Goal: Task Accomplishment & Management: Manage account settings

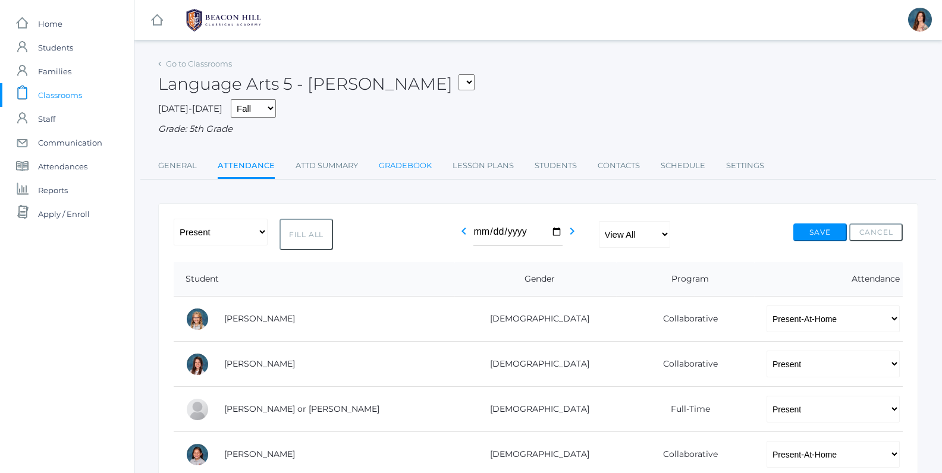
click at [412, 163] on link "Gradebook" at bounding box center [405, 166] width 53 height 24
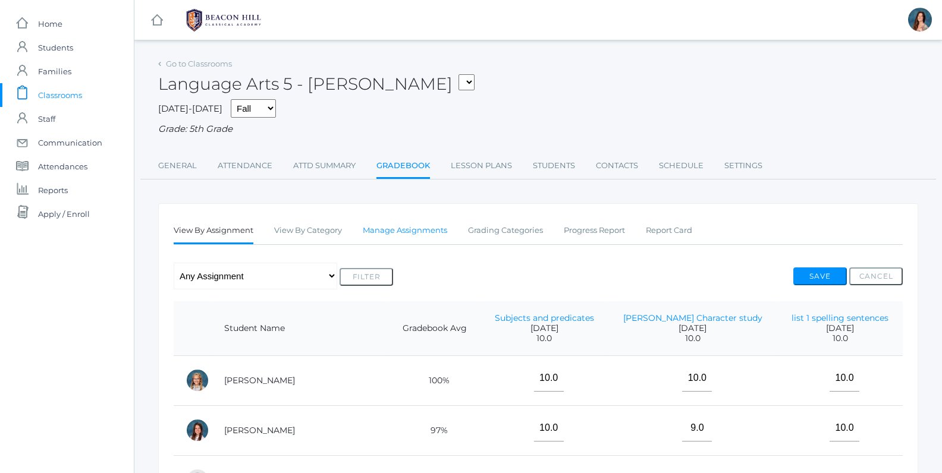
click at [430, 228] on link "Manage Assignments" at bounding box center [405, 231] width 84 height 24
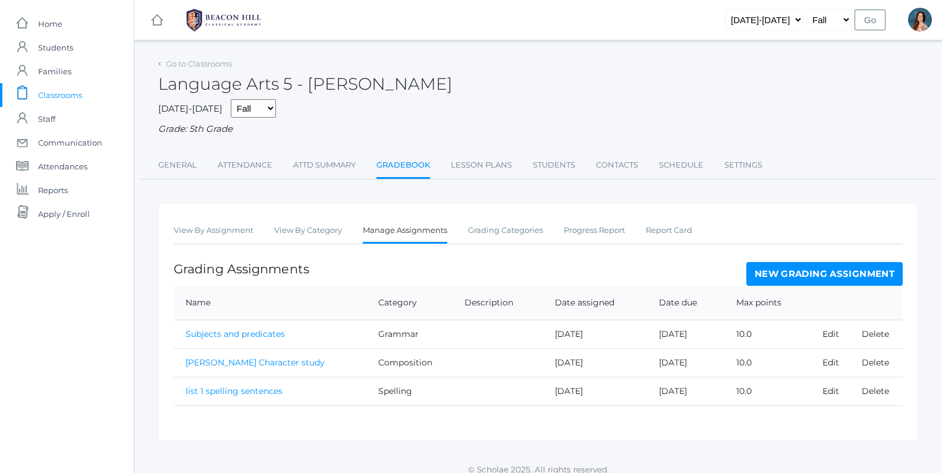
click at [773, 273] on link "New Grading Assignment" at bounding box center [824, 274] width 156 height 24
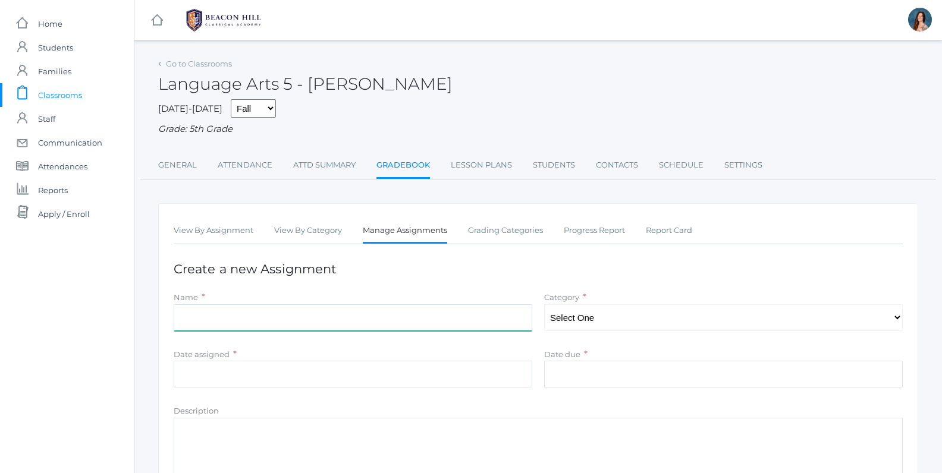
click at [355, 319] on input "Name" at bounding box center [353, 318] width 359 height 27
click at [181, 316] on input "spelling/vocab test" at bounding box center [353, 318] width 359 height 27
type input "list 1 spelling/vocab test"
select select "1028"
click option "Spelling" at bounding box center [0, 0] width 0 height 0
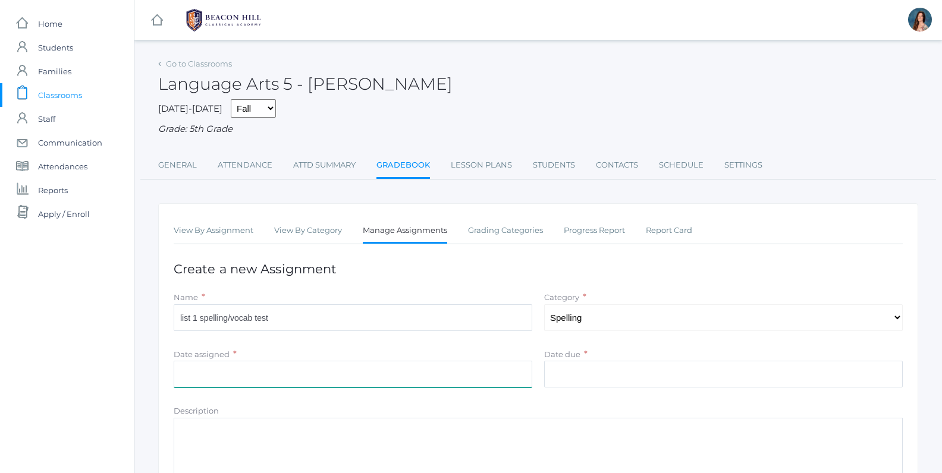
click at [476, 374] on input "Date assigned" at bounding box center [353, 374] width 359 height 27
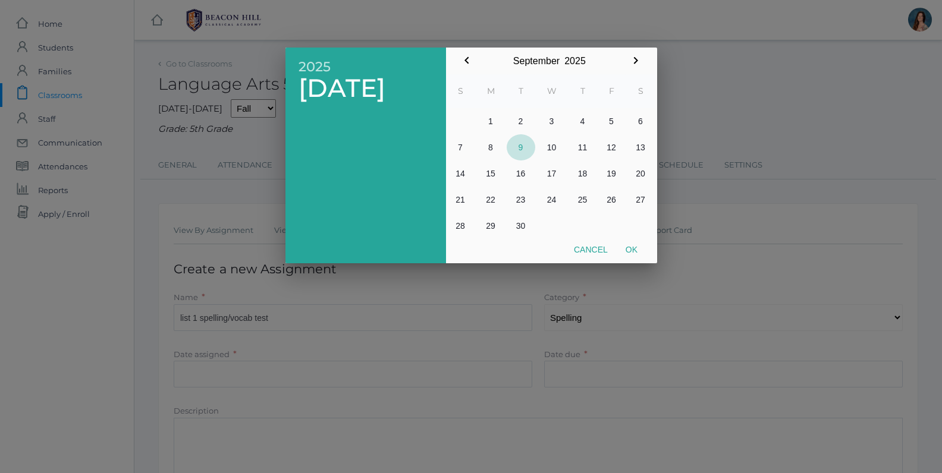
click at [520, 145] on button "9" at bounding box center [521, 147] width 29 height 26
click at [636, 248] on button "Ok" at bounding box center [632, 249] width 30 height 21
type input "2025-09-09"
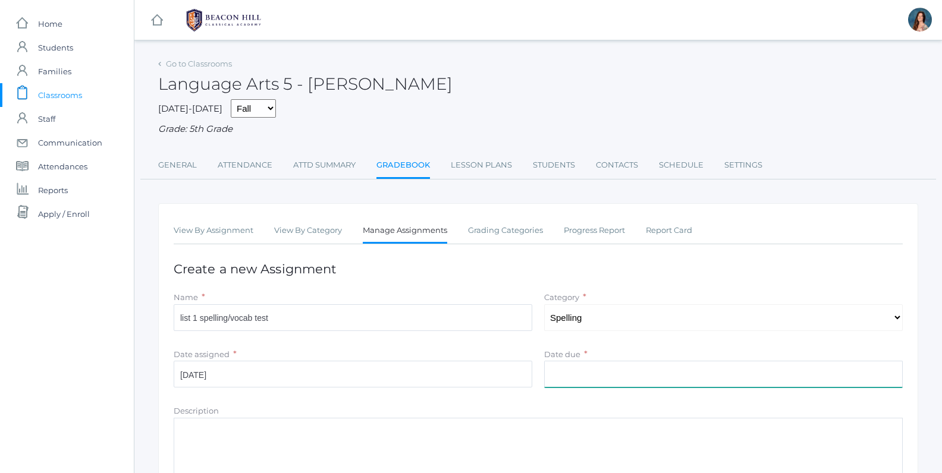
click at [566, 368] on input "Date due" at bounding box center [723, 374] width 359 height 27
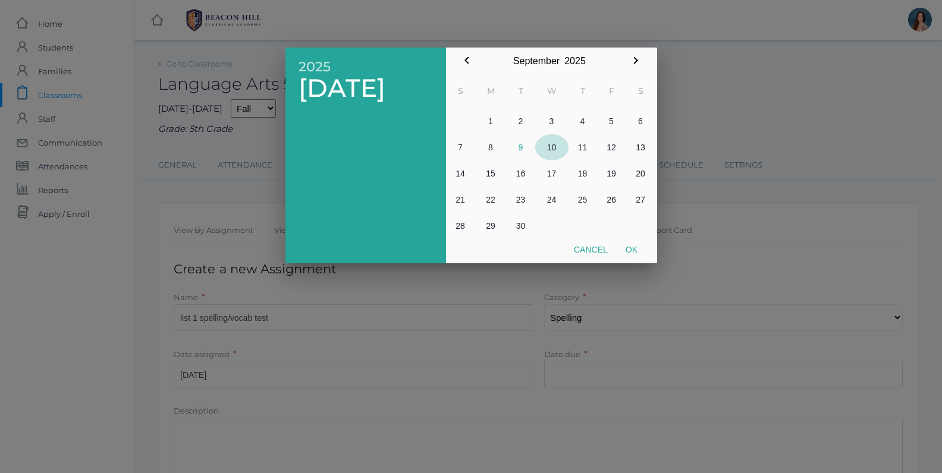
click at [549, 142] on button "10" at bounding box center [551, 147] width 33 height 26
click at [637, 253] on button "Ok" at bounding box center [632, 249] width 30 height 21
type input "[DATE]"
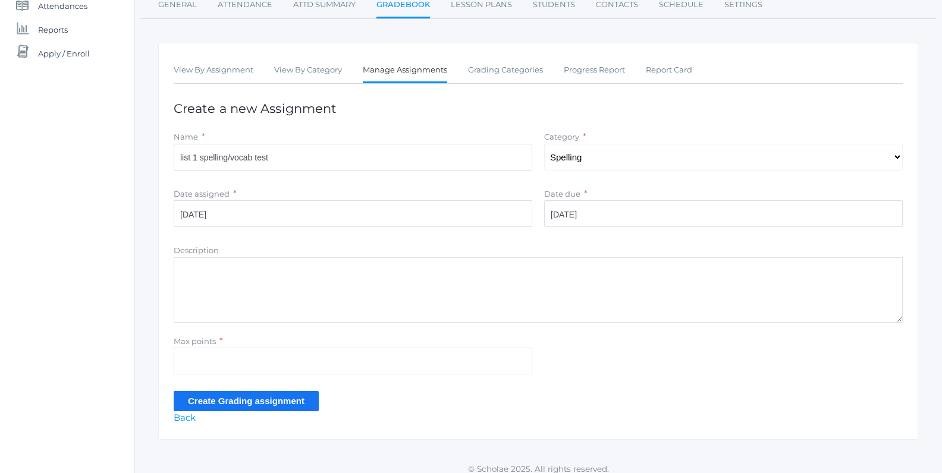
scroll to position [168, 0]
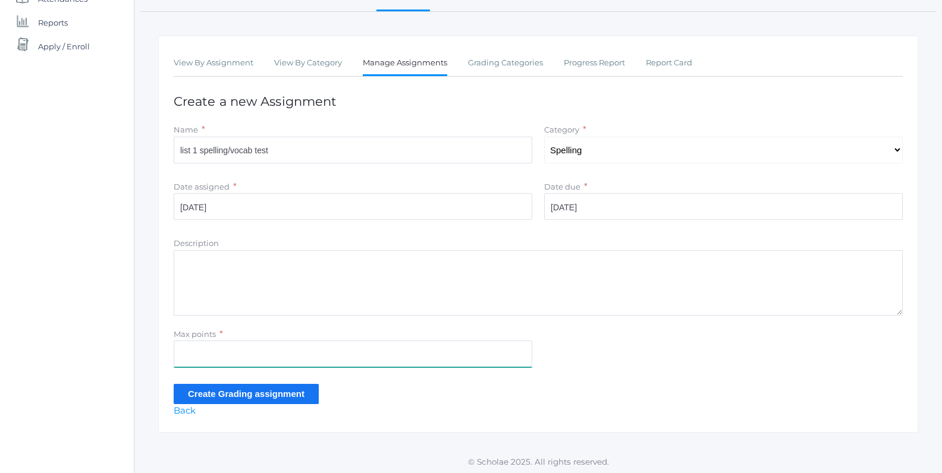
click at [230, 356] on input "Max points" at bounding box center [353, 354] width 359 height 27
type input "31"
click at [228, 389] on input "Create Grading assignment" at bounding box center [246, 394] width 145 height 20
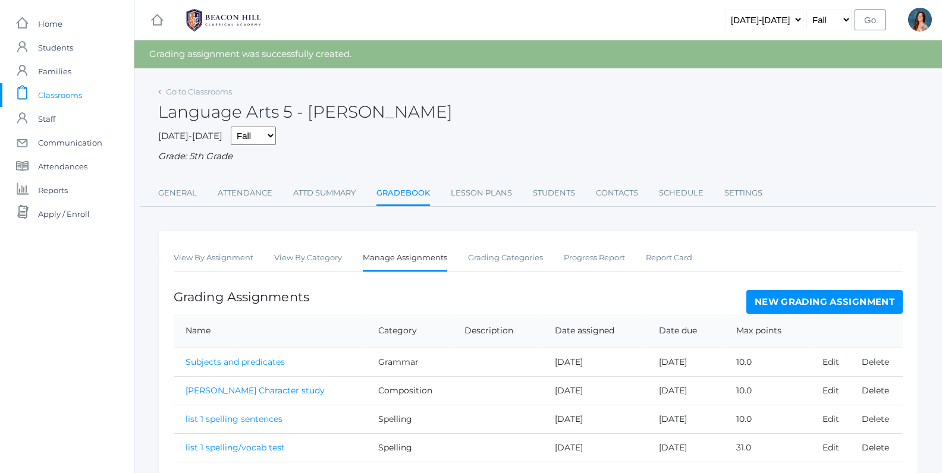
scroll to position [43, 0]
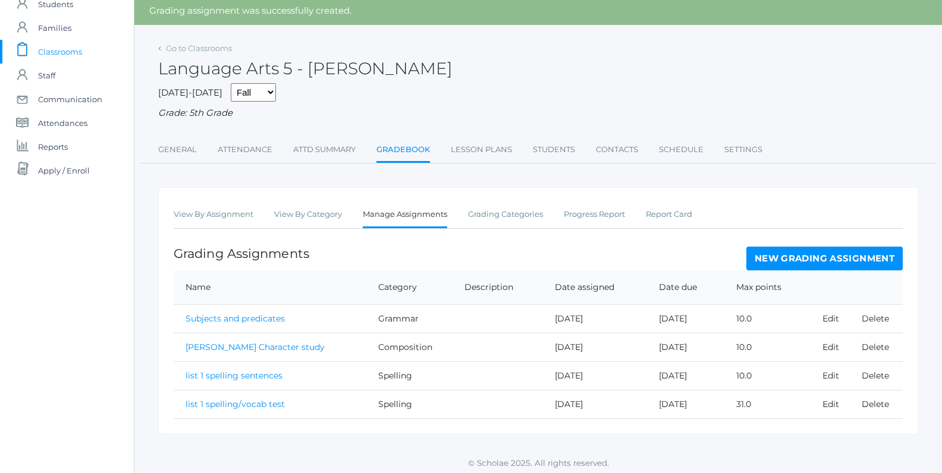
click at [205, 402] on link "list 1 spelling/vocab test" at bounding box center [235, 404] width 99 height 11
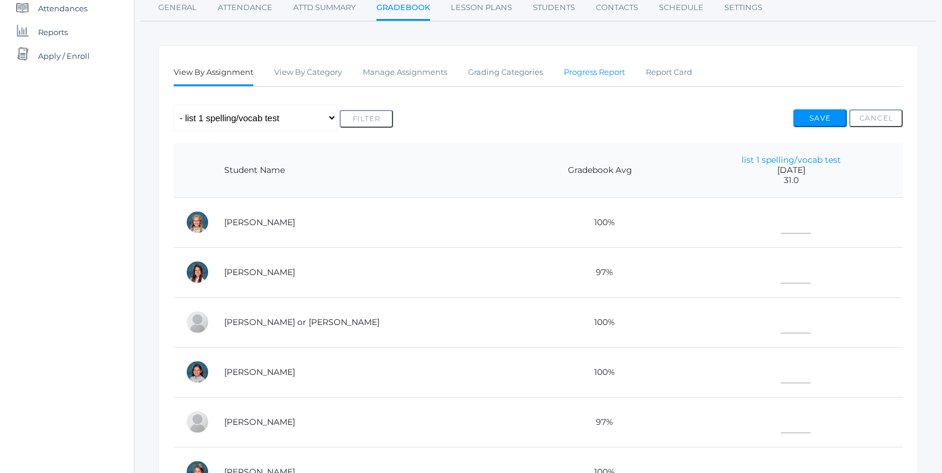
scroll to position [183, 0]
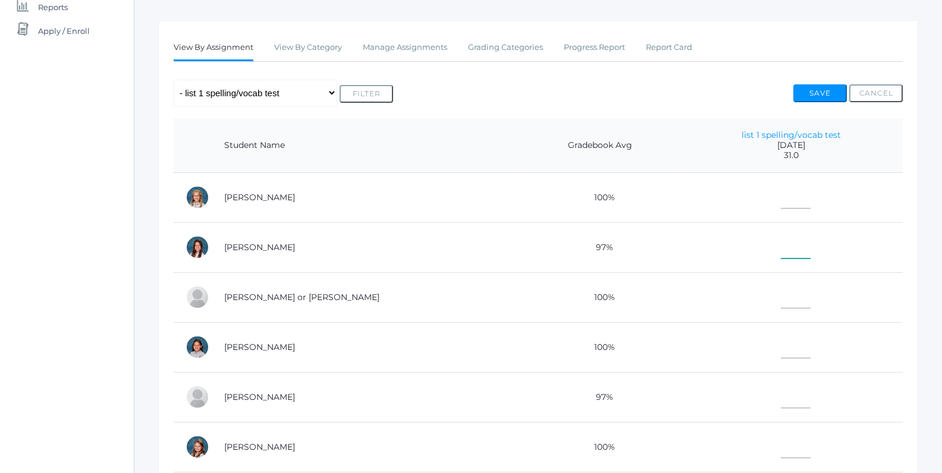
click at [781, 247] on input"] "text" at bounding box center [796, 245] width 30 height 27
type input"] "31"
click at [781, 295] on input"] "text" at bounding box center [796, 295] width 30 height 27
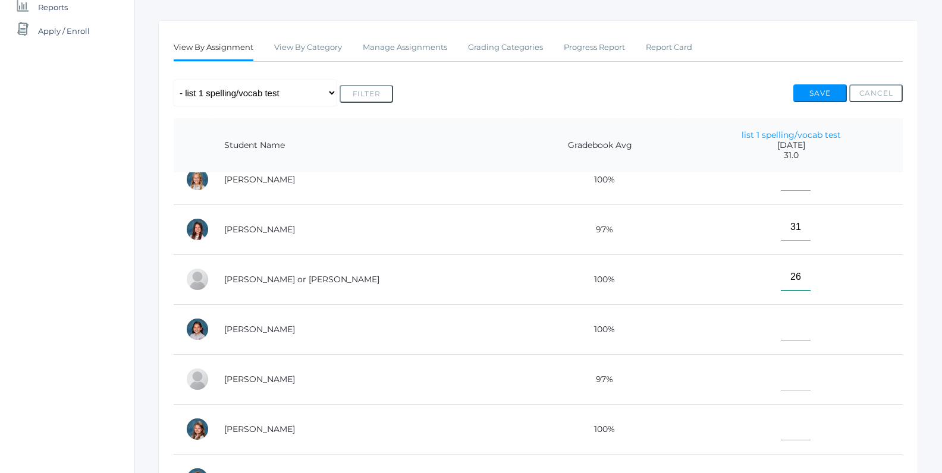
scroll to position [30, 0]
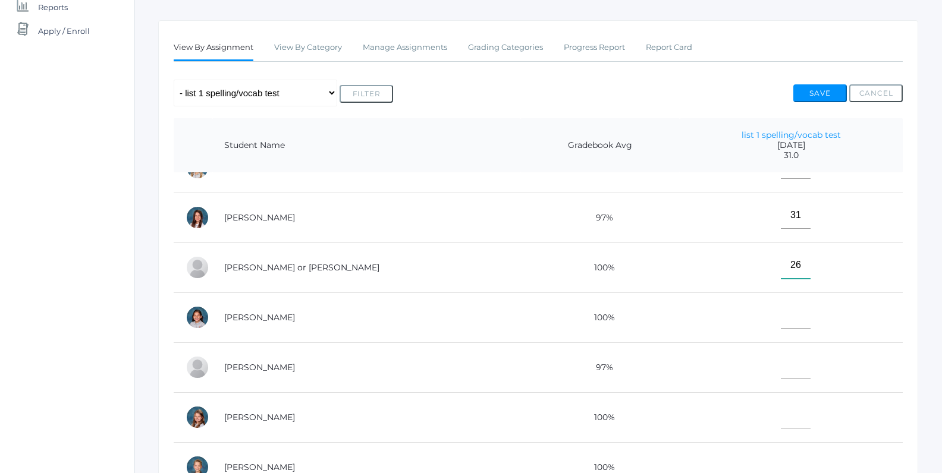
type input"] "26"
click at [781, 367] on input"] "text" at bounding box center [796, 365] width 30 height 27
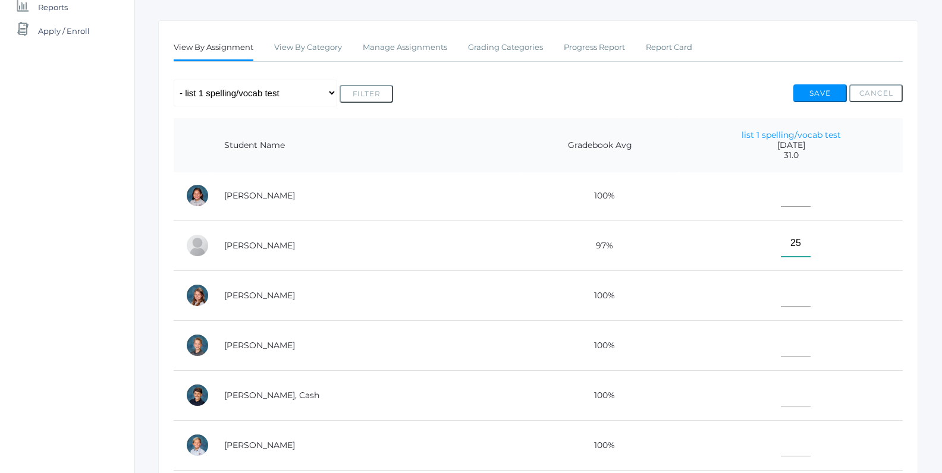
scroll to position [158, 0]
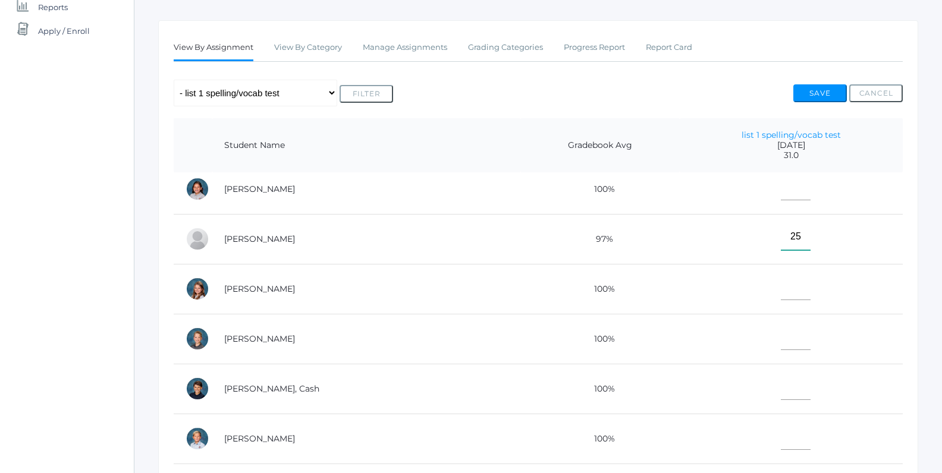
type input"] "25"
click at [781, 338] on input"] "text" at bounding box center [796, 337] width 30 height 27
type input"] "29"
click at [781, 391] on input"] "text" at bounding box center [796, 387] width 30 height 27
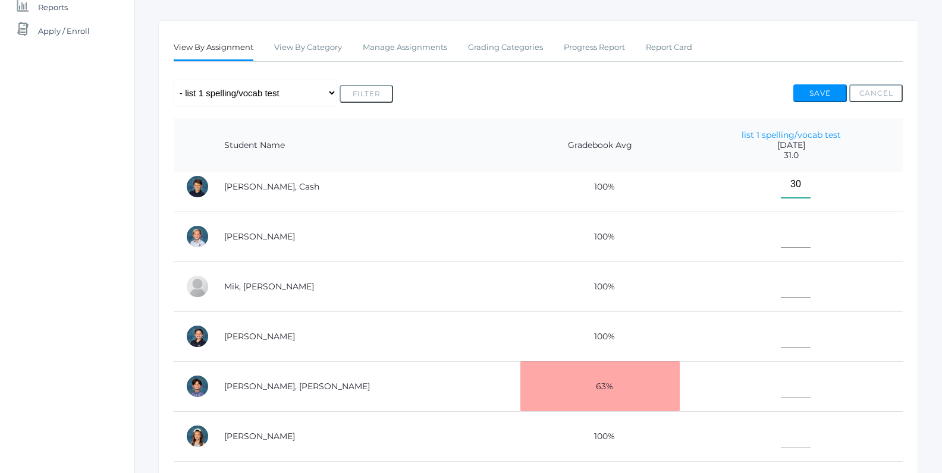
scroll to position [364, 0]
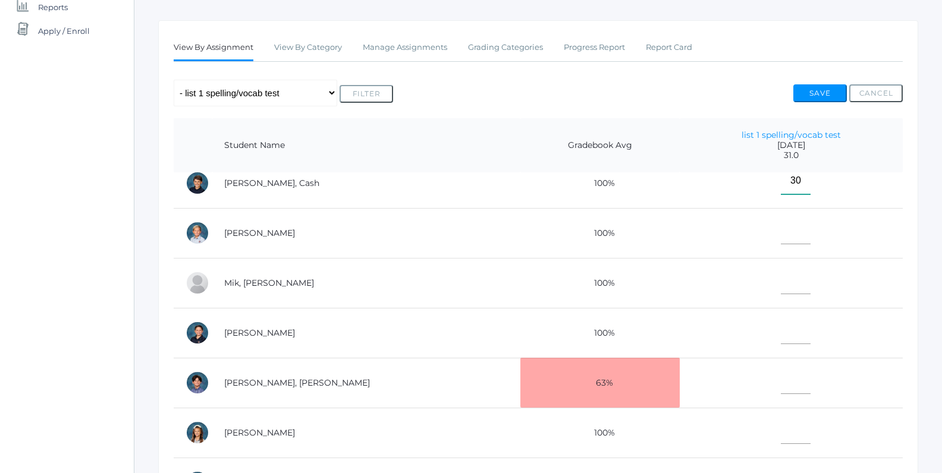
type input"] "30"
click at [781, 335] on input"] "text" at bounding box center [796, 331] width 30 height 27
type input"] "0"
click at [781, 382] on input"] "text" at bounding box center [796, 381] width 30 height 27
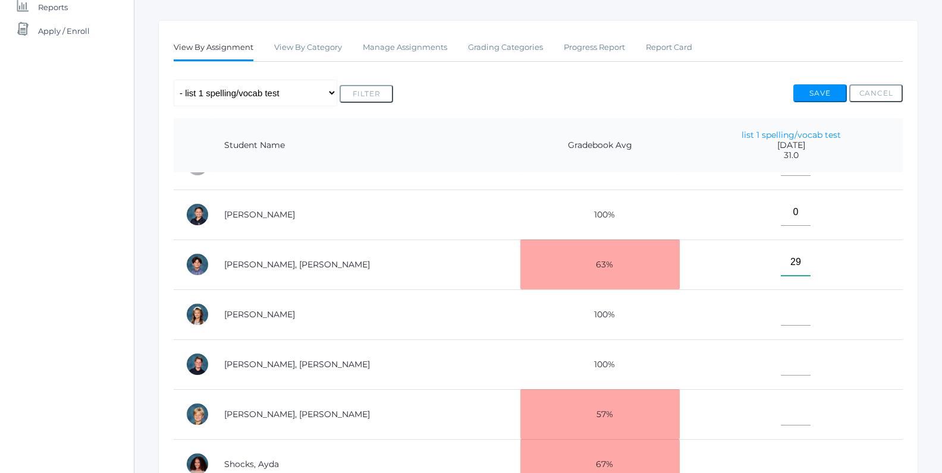
scroll to position [498, 0]
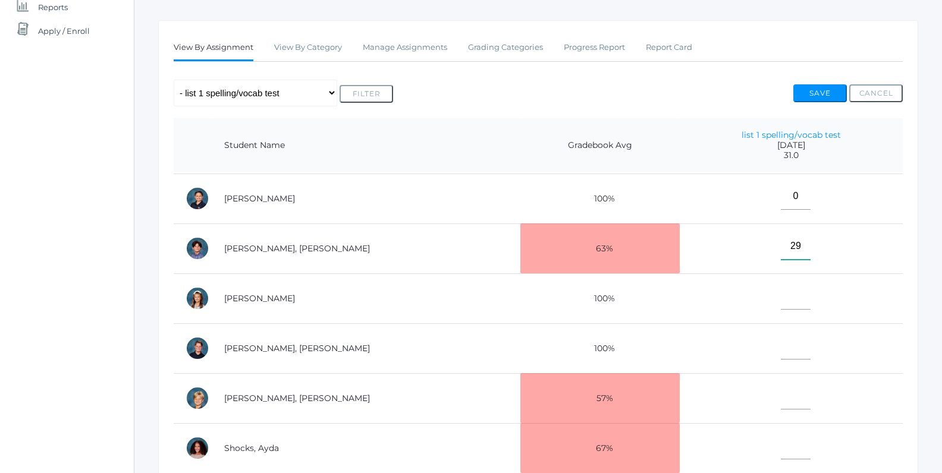
type input"] "29"
click at [781, 346] on input"] "text" at bounding box center [796, 346] width 30 height 27
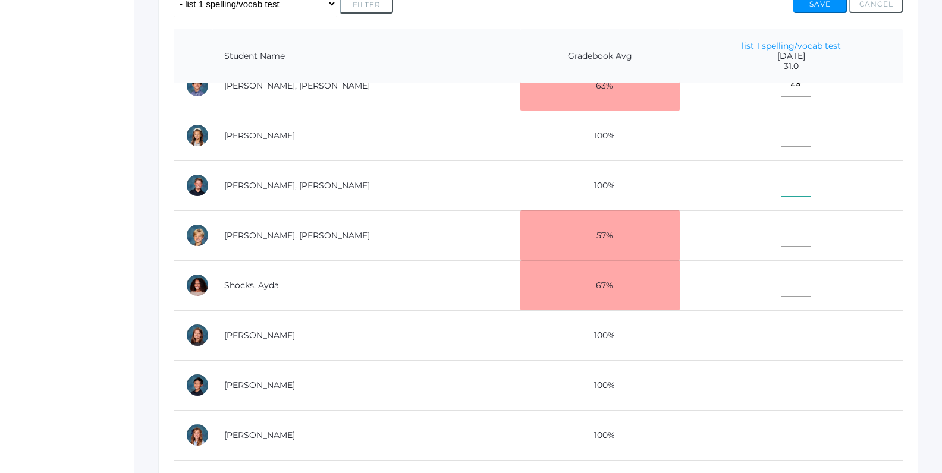
scroll to position [280, 0]
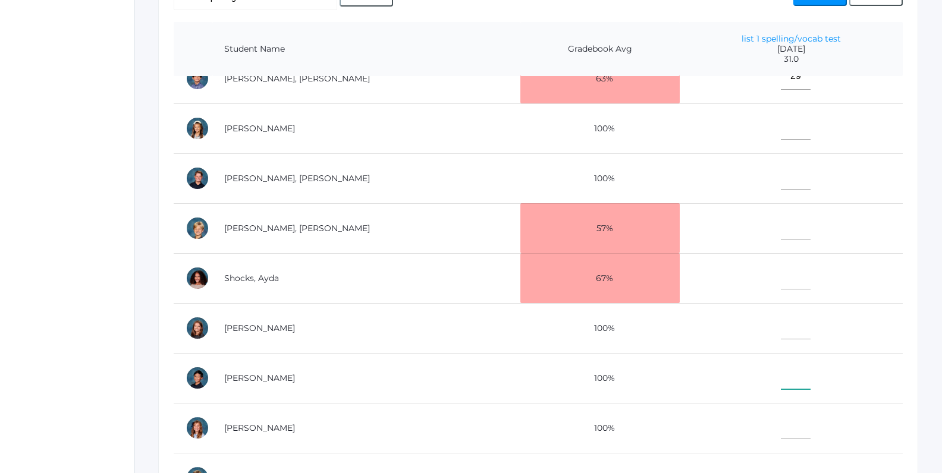
click at [781, 377] on input"] "text" at bounding box center [796, 376] width 30 height 27
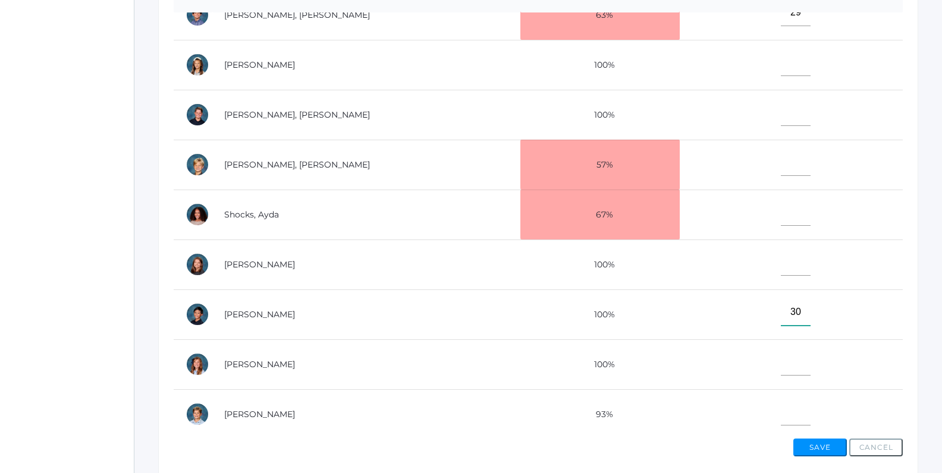
scroll to position [347, 0]
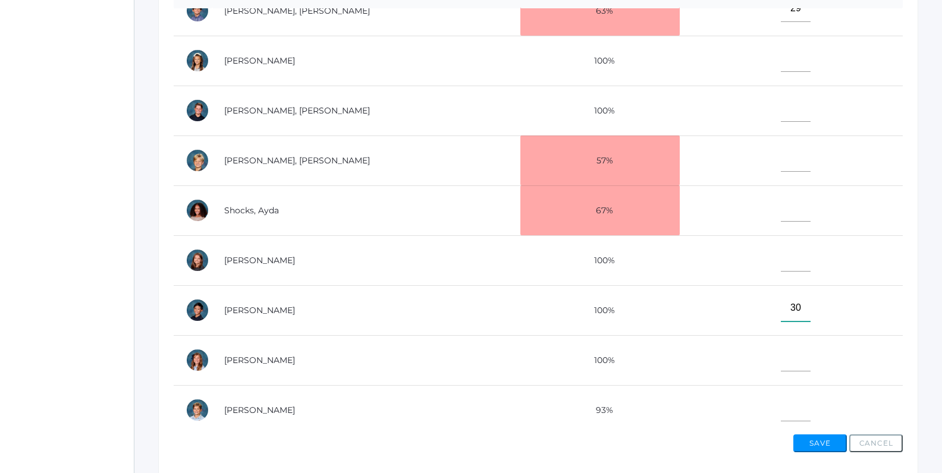
type input"] "30"
click at [781, 408] on input"] "text" at bounding box center [796, 408] width 30 height 27
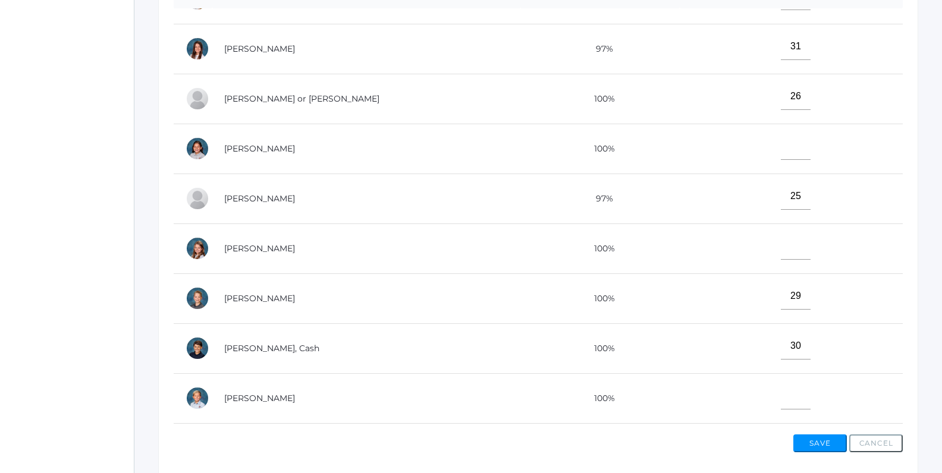
scroll to position [0, 0]
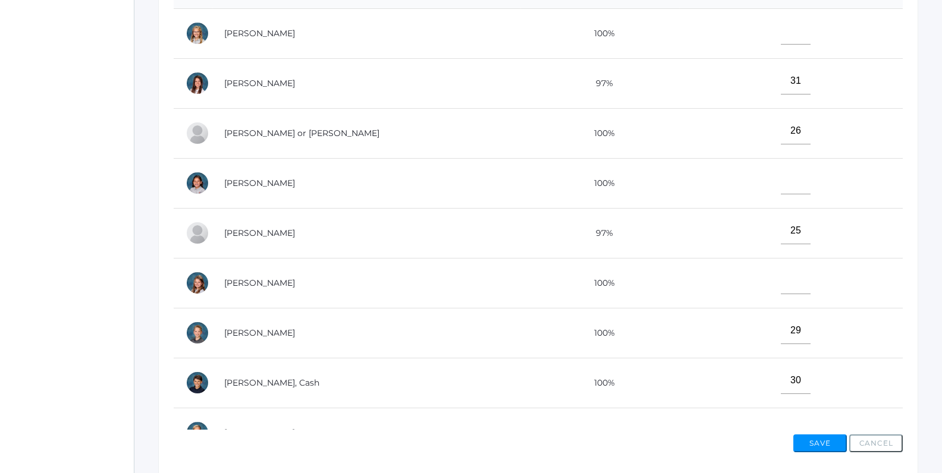
type input"] "0"
click at [808, 443] on button "Save" at bounding box center [820, 444] width 54 height 18
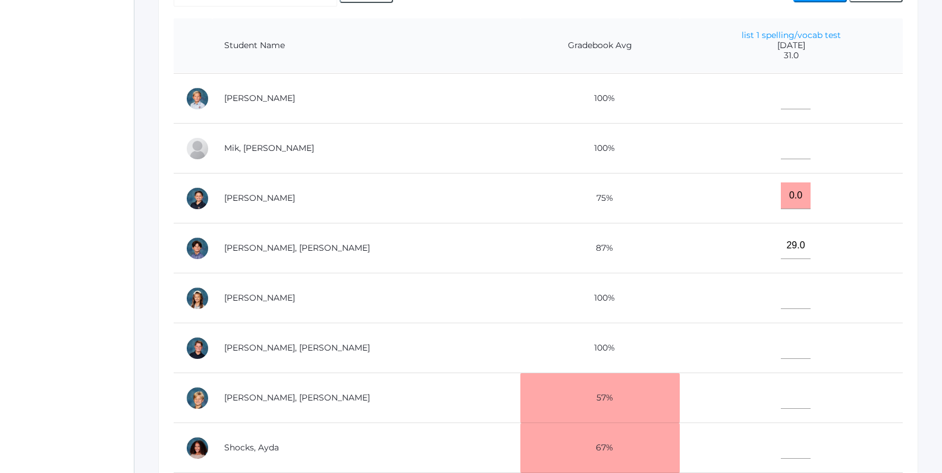
scroll to position [400, 0]
click at [781, 339] on input"] "text" at bounding box center [796, 345] width 30 height 27
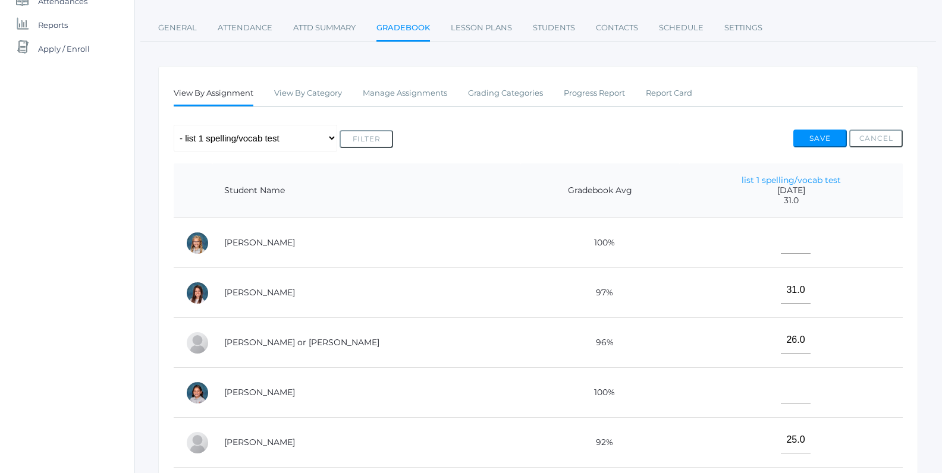
scroll to position [86, 0]
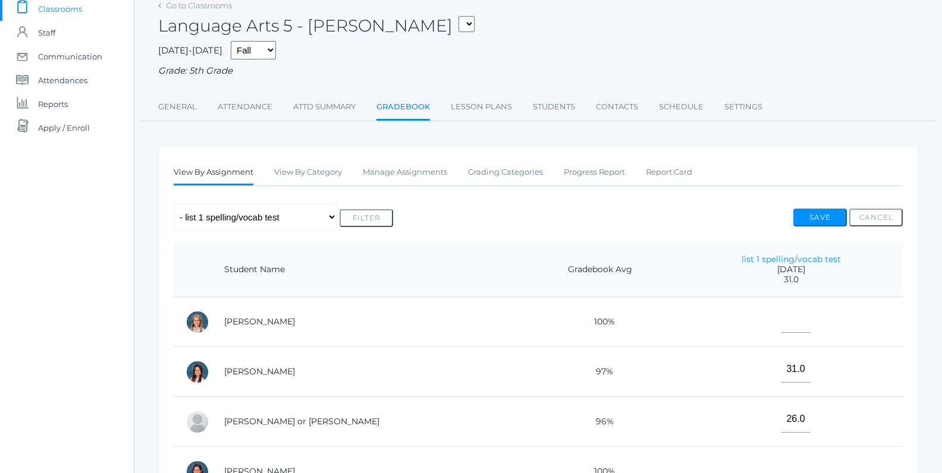
type input"] "31"
click at [820, 212] on button "Save" at bounding box center [820, 218] width 54 height 18
